Goal: Use online tool/utility

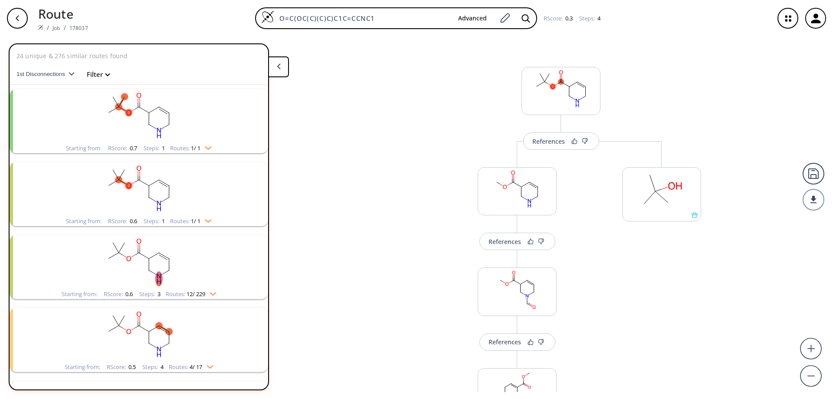
scroll to position [170, 0]
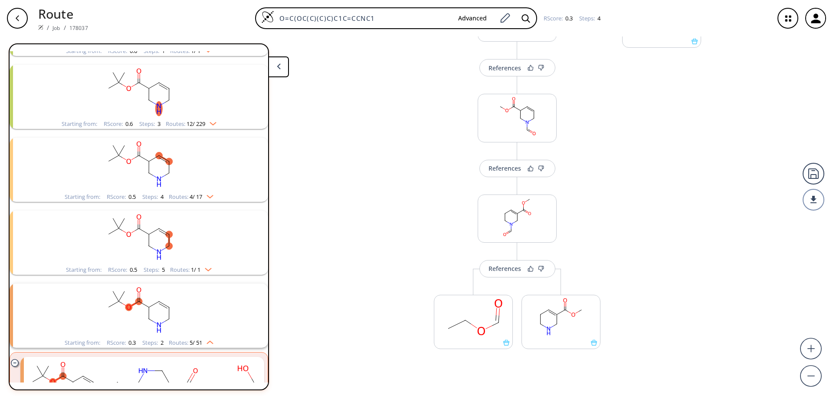
click at [15, 16] on icon "button" at bounding box center [17, 18] width 7 height 7
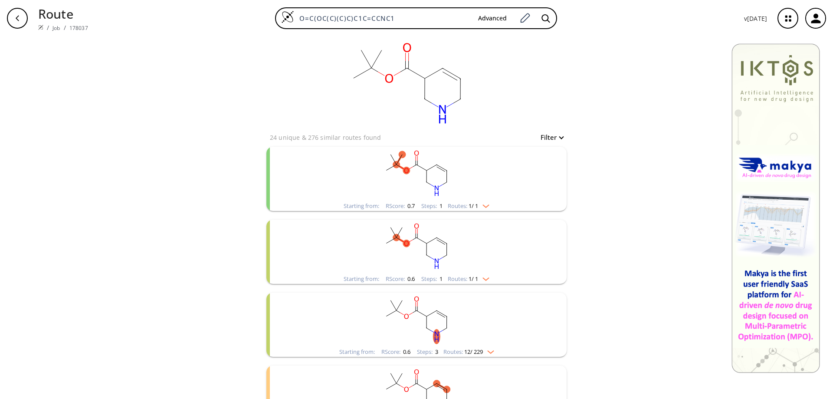
click at [15, 16] on icon "button" at bounding box center [17, 18] width 7 height 7
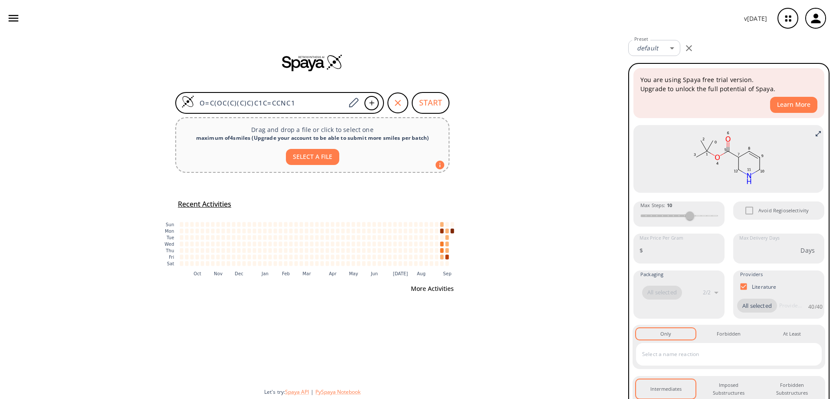
click at [434, 286] on button "More Activities" at bounding box center [432, 289] width 50 height 16
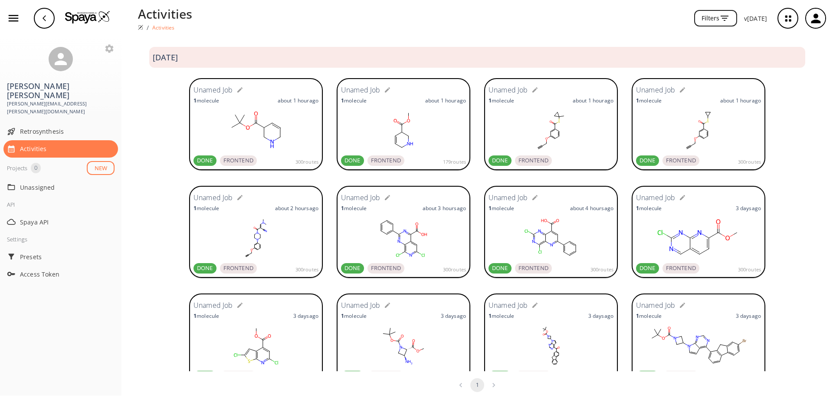
click at [528, 107] on div "Unamed Job 1 molecule about 1 hour ago DONE FRONTEND" at bounding box center [550, 123] width 125 height 83
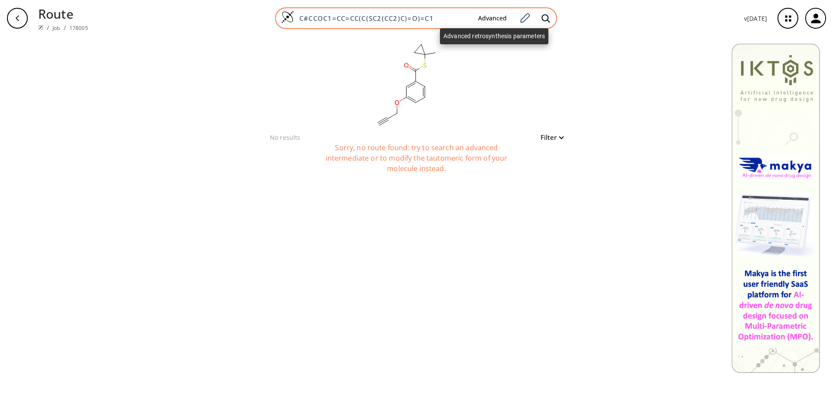
click at [497, 14] on button "Advanced" at bounding box center [492, 18] width 43 height 16
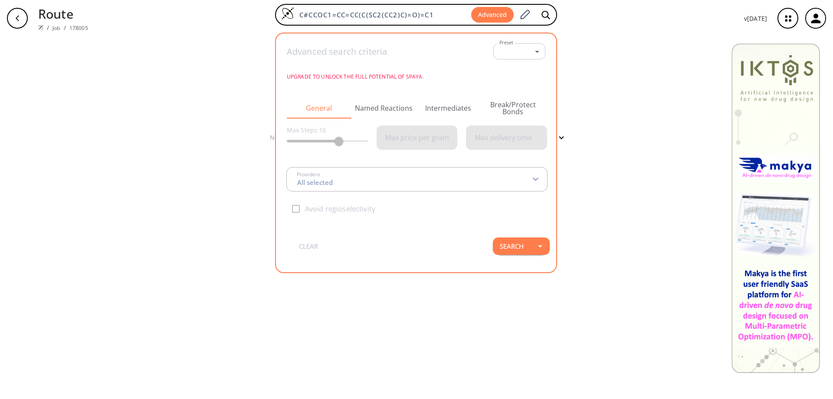
type input "All selected"
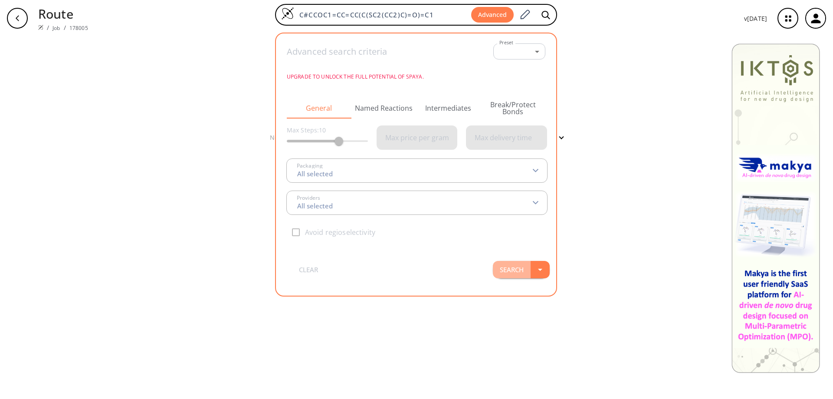
click at [520, 269] on button "Search" at bounding box center [512, 269] width 38 height 17
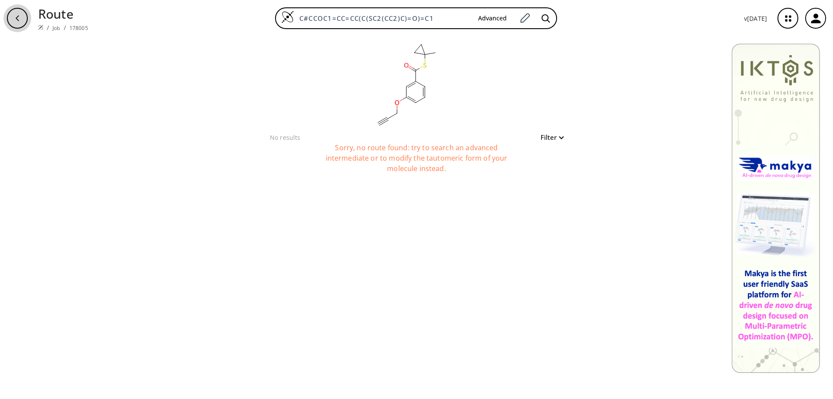
click at [23, 16] on div "button" at bounding box center [17, 18] width 21 height 21
click at [39, 28] on img at bounding box center [40, 27] width 5 height 5
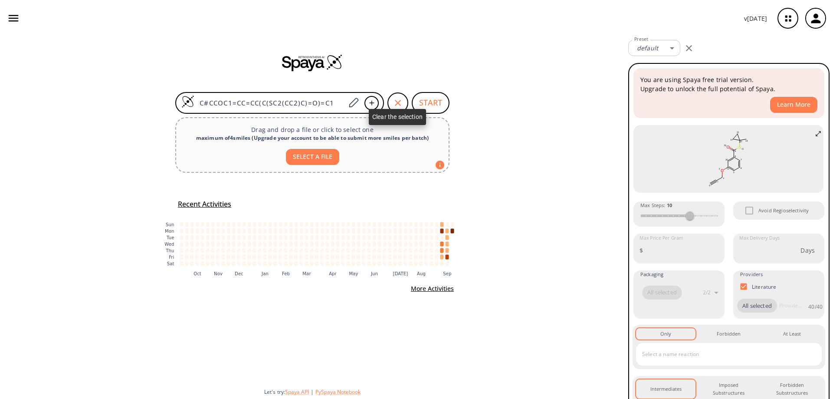
click at [394, 101] on icon "button" at bounding box center [398, 103] width 10 height 10
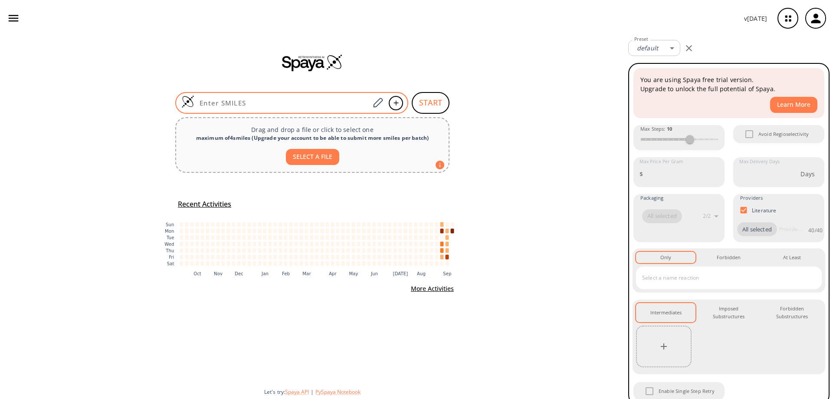
click at [288, 105] on input at bounding box center [281, 102] width 175 height 9
paste input "SC1(C)CC1"
type input "SC1(C)CC1"
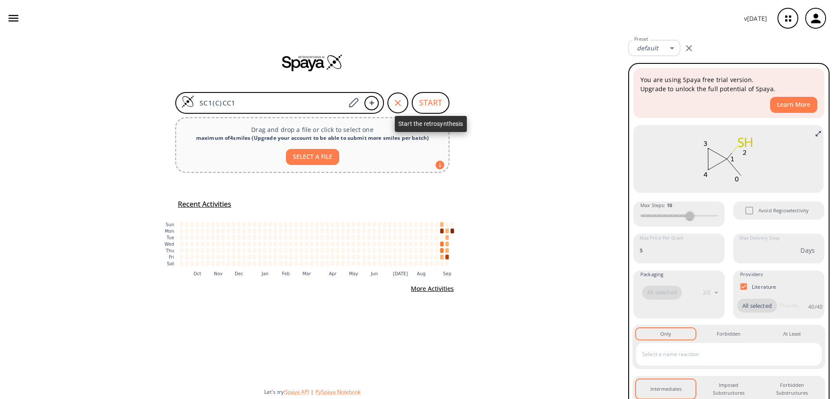
click at [429, 107] on button "START" at bounding box center [431, 103] width 38 height 22
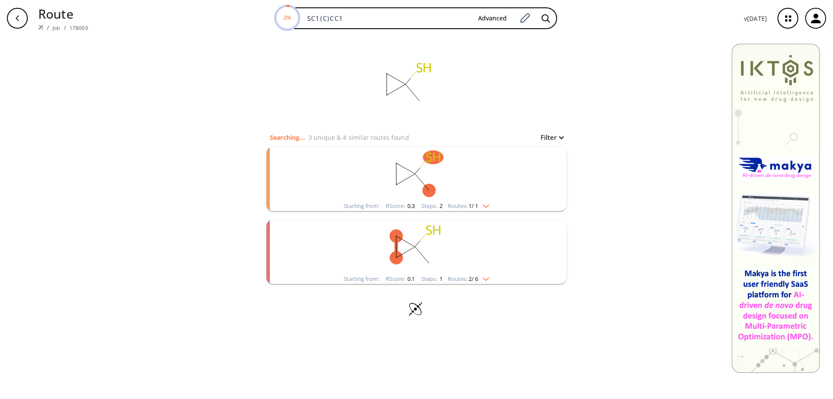
click at [409, 242] on rect "clusters" at bounding box center [417, 247] width 226 height 54
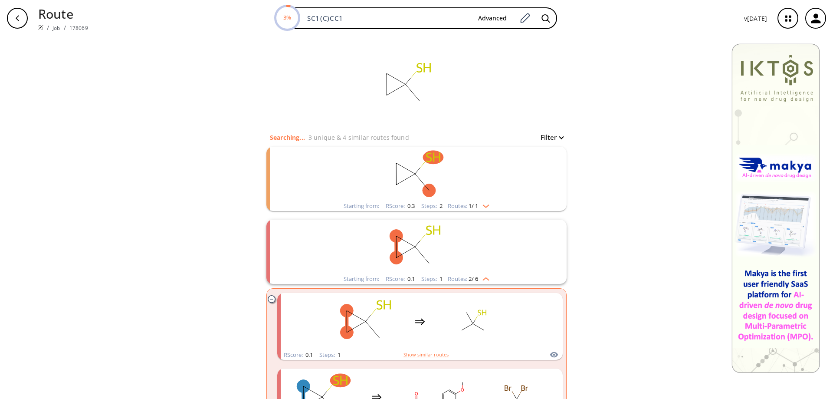
click at [438, 259] on rect "clusters" at bounding box center [417, 247] width 226 height 54
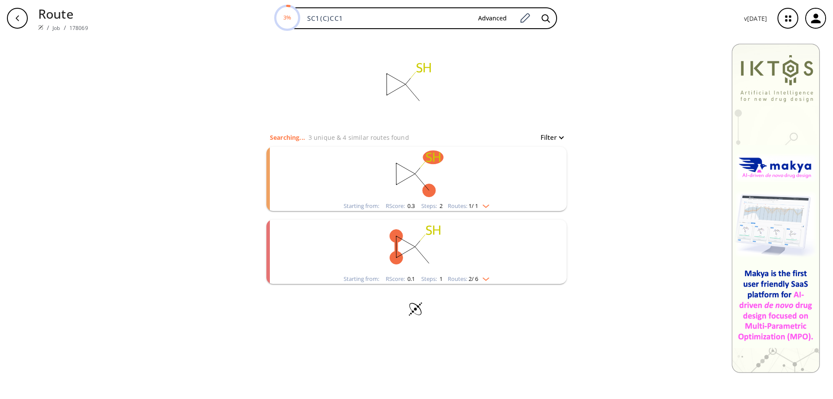
click at [438, 259] on rect "clusters" at bounding box center [417, 247] width 226 height 54
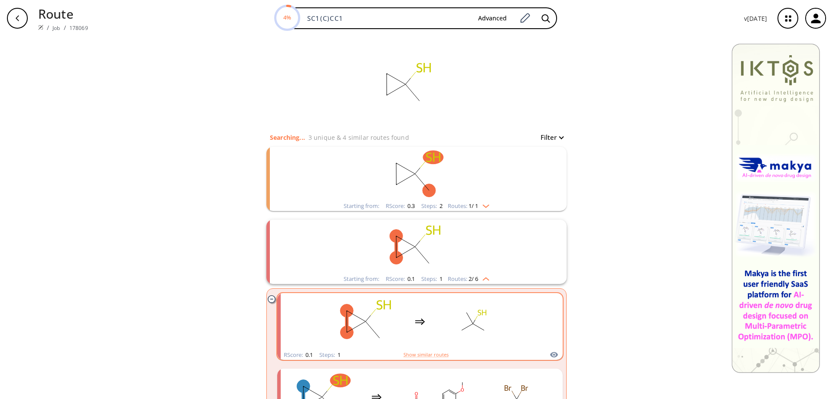
click at [440, 312] on rect "clusters" at bounding box center [473, 321] width 78 height 54
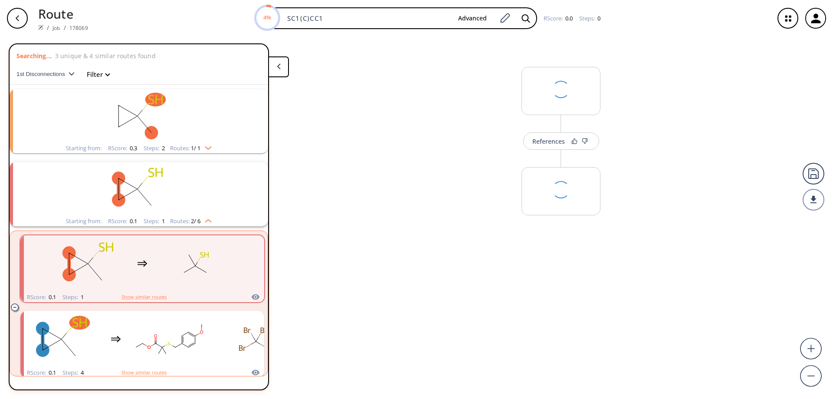
scroll to position [34, 0]
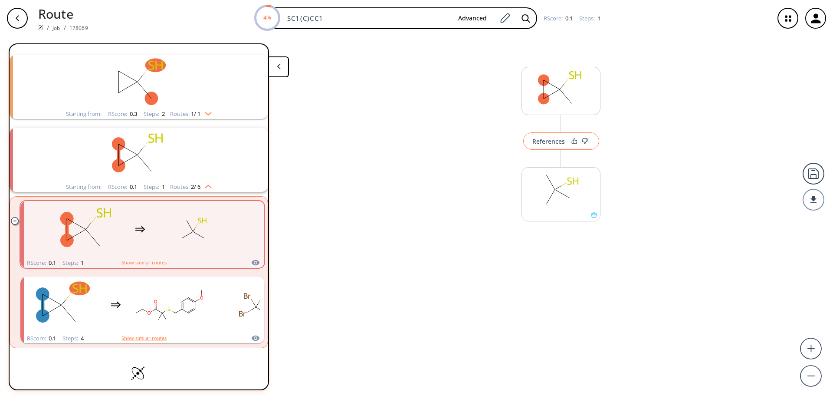
click at [552, 142] on div "References" at bounding box center [548, 141] width 33 height 6
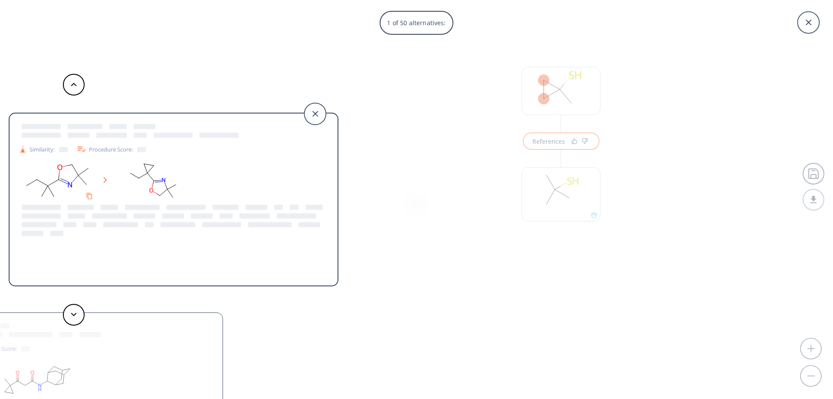
click at [751, 61] on div "1 of 50 alternatives: Similarity: Procedure Score: Similarity: Procedure Score:…" at bounding box center [416, 199] width 833 height 399
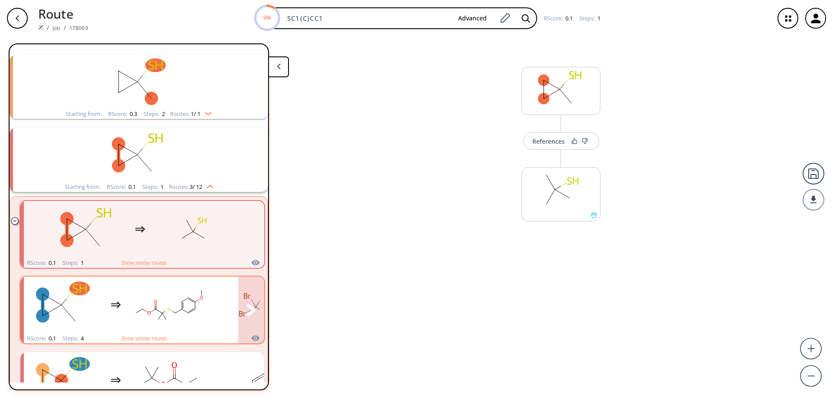
click at [191, 311] on rect "clusters" at bounding box center [169, 305] width 78 height 54
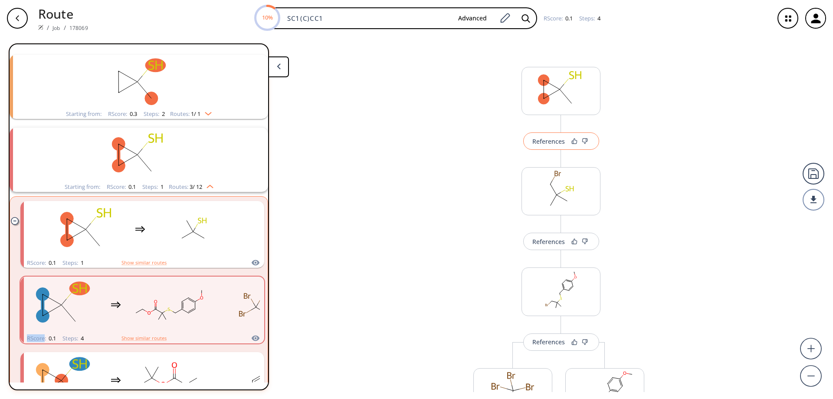
click at [558, 141] on div "References" at bounding box center [548, 141] width 33 height 6
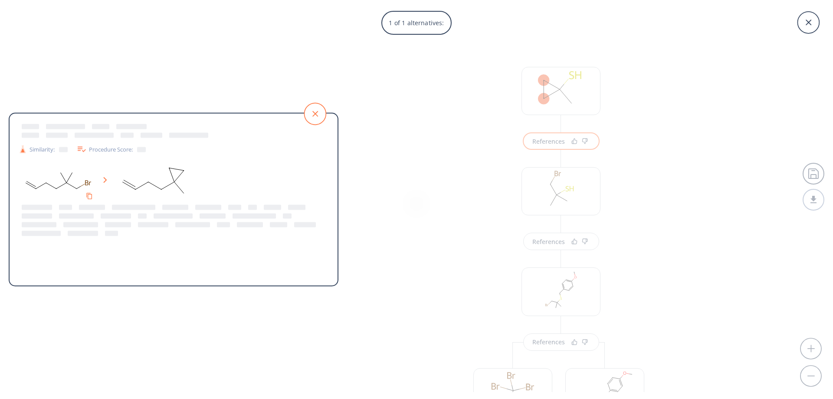
click at [312, 111] on icon at bounding box center [315, 114] width 22 height 22
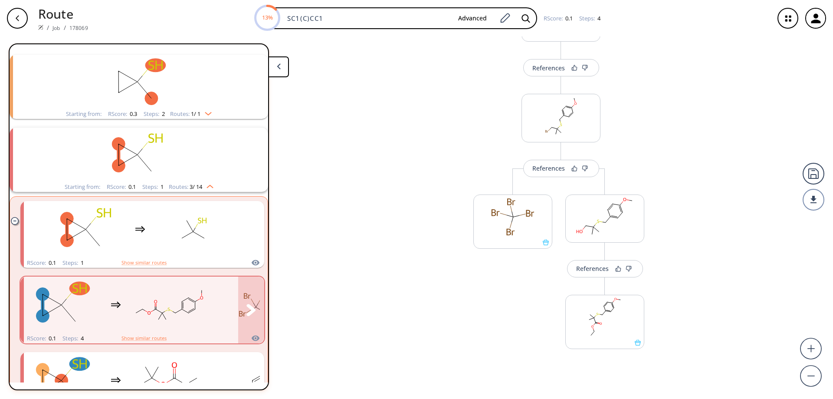
scroll to position [123, 0]
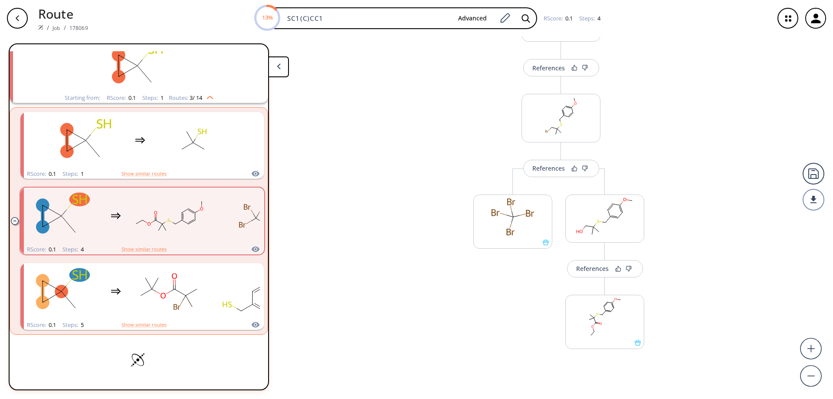
click at [21, 18] on div "button" at bounding box center [17, 18] width 21 height 21
click at [18, 15] on icon "button" at bounding box center [17, 18] width 7 height 7
click at [15, 16] on icon "button" at bounding box center [17, 18] width 7 height 7
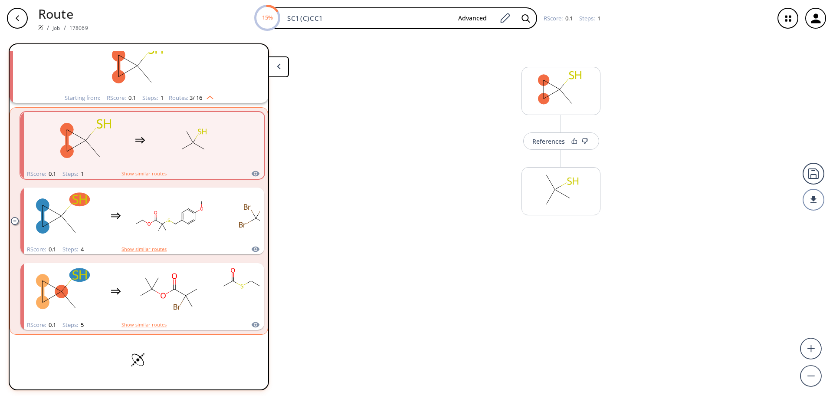
click at [284, 69] on button at bounding box center [278, 66] width 21 height 21
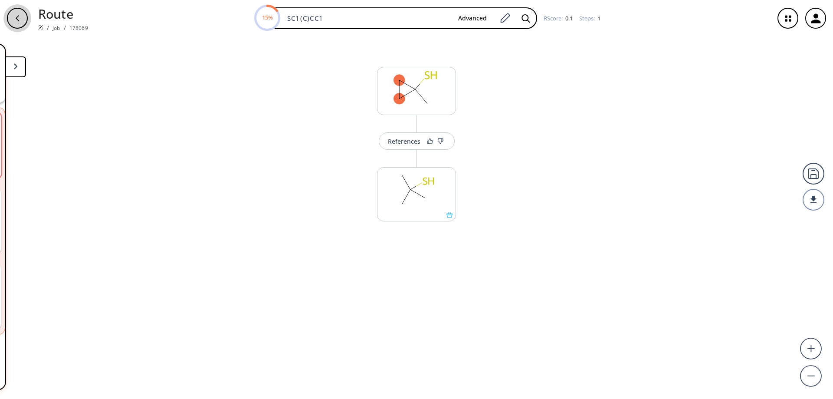
click at [13, 15] on div "button" at bounding box center [17, 18] width 21 height 21
